Goal: Navigation & Orientation: Find specific page/section

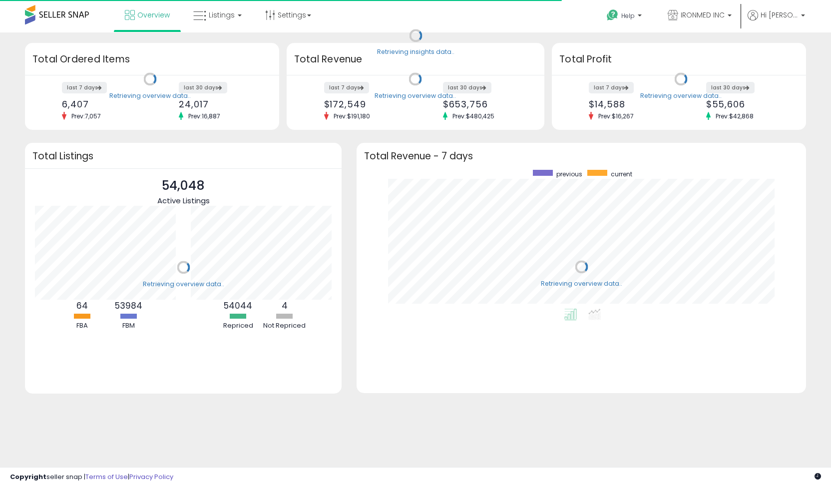
scroll to position [100, 156]
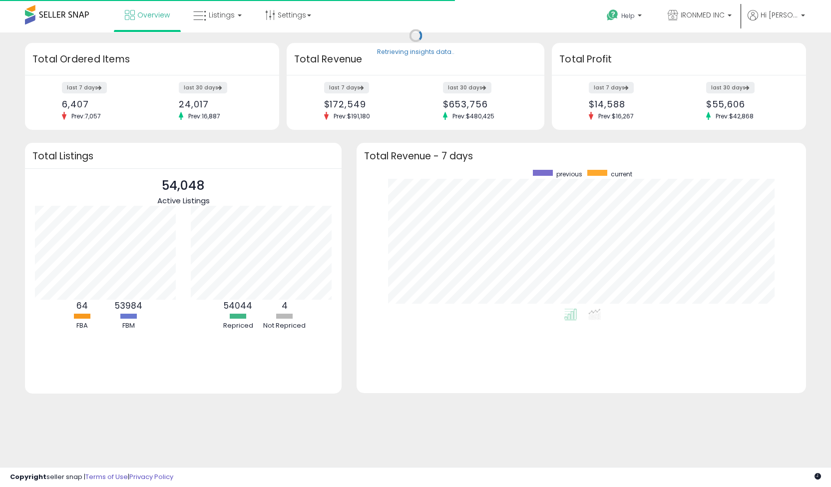
scroll to position [139, 429]
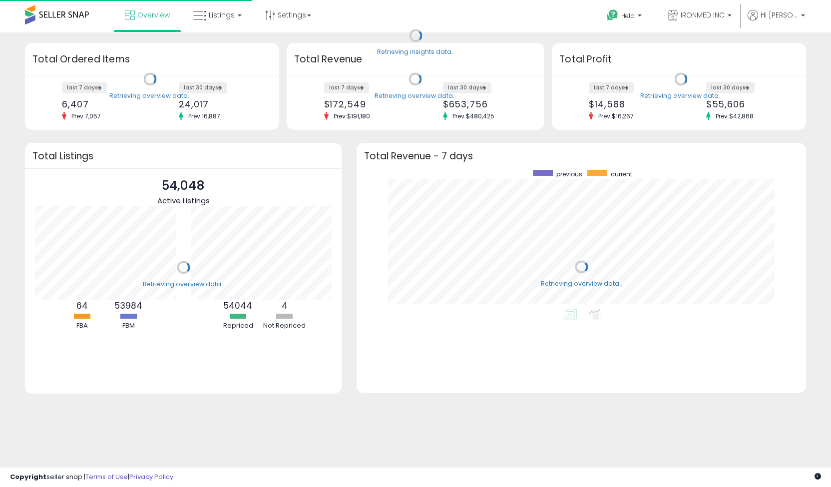
scroll to position [100, 156]
